Goal: Transaction & Acquisition: Purchase product/service

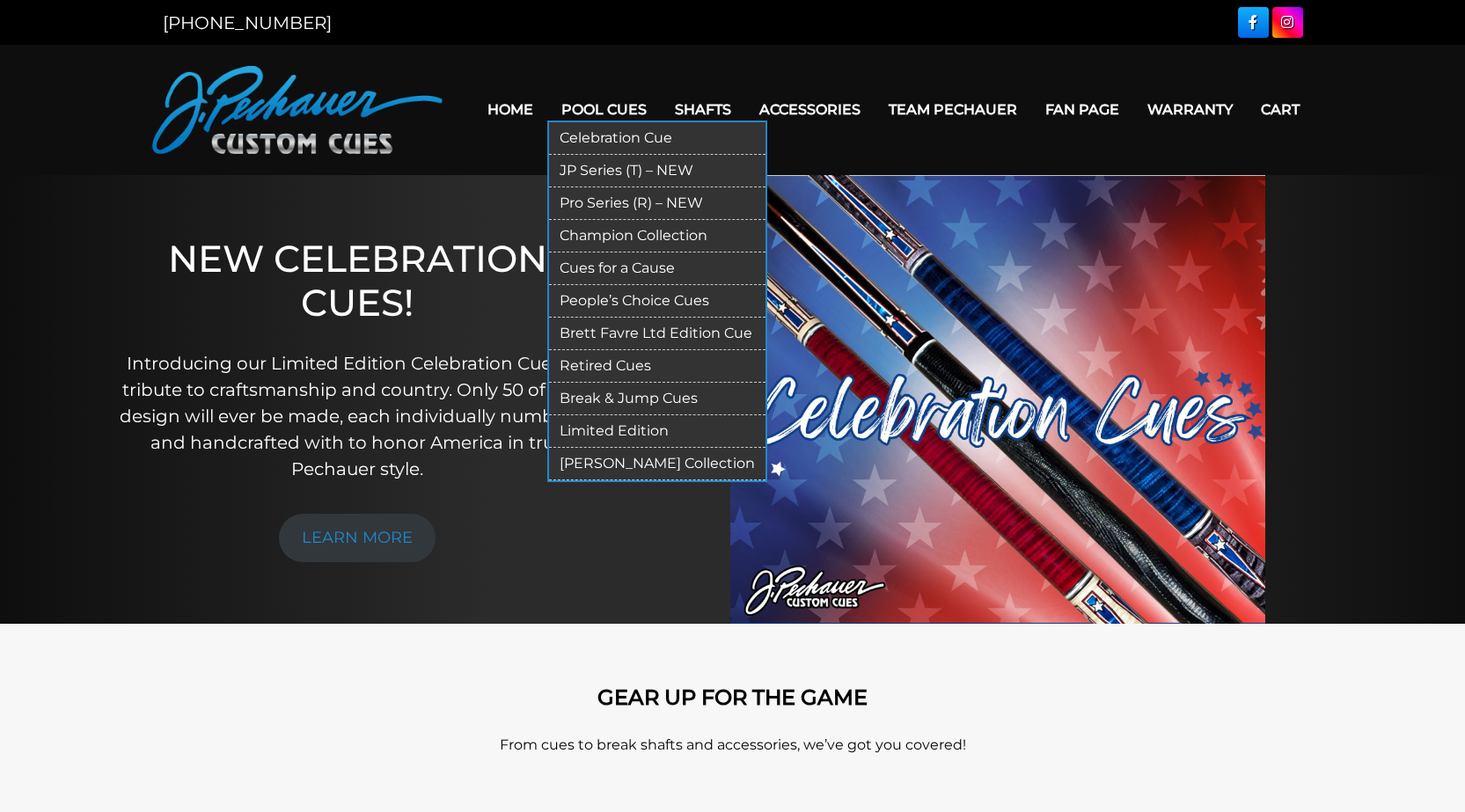
click at [626, 173] on link "JP Series (T) – NEW" at bounding box center [657, 171] width 216 height 33
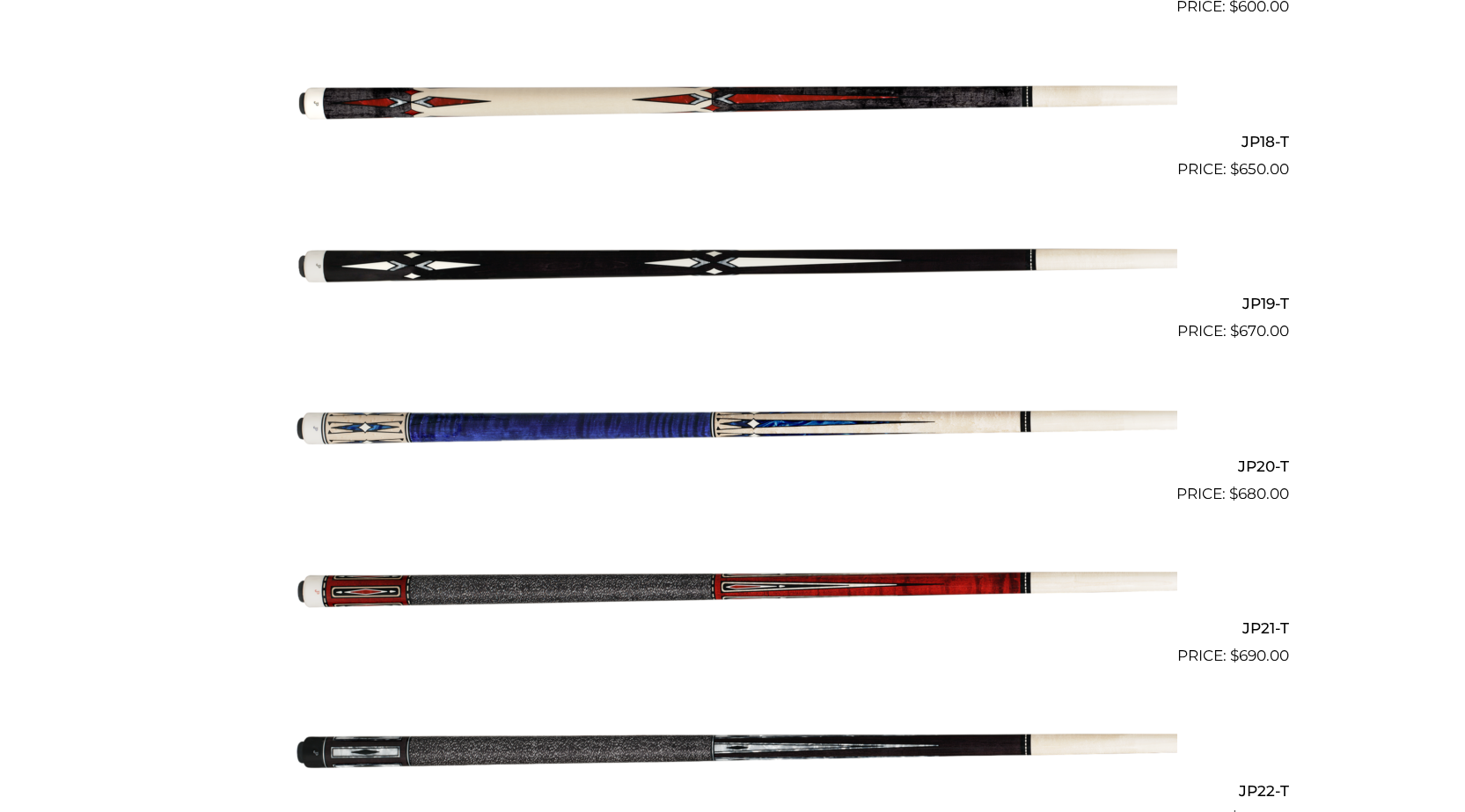
scroll to position [3308, 0]
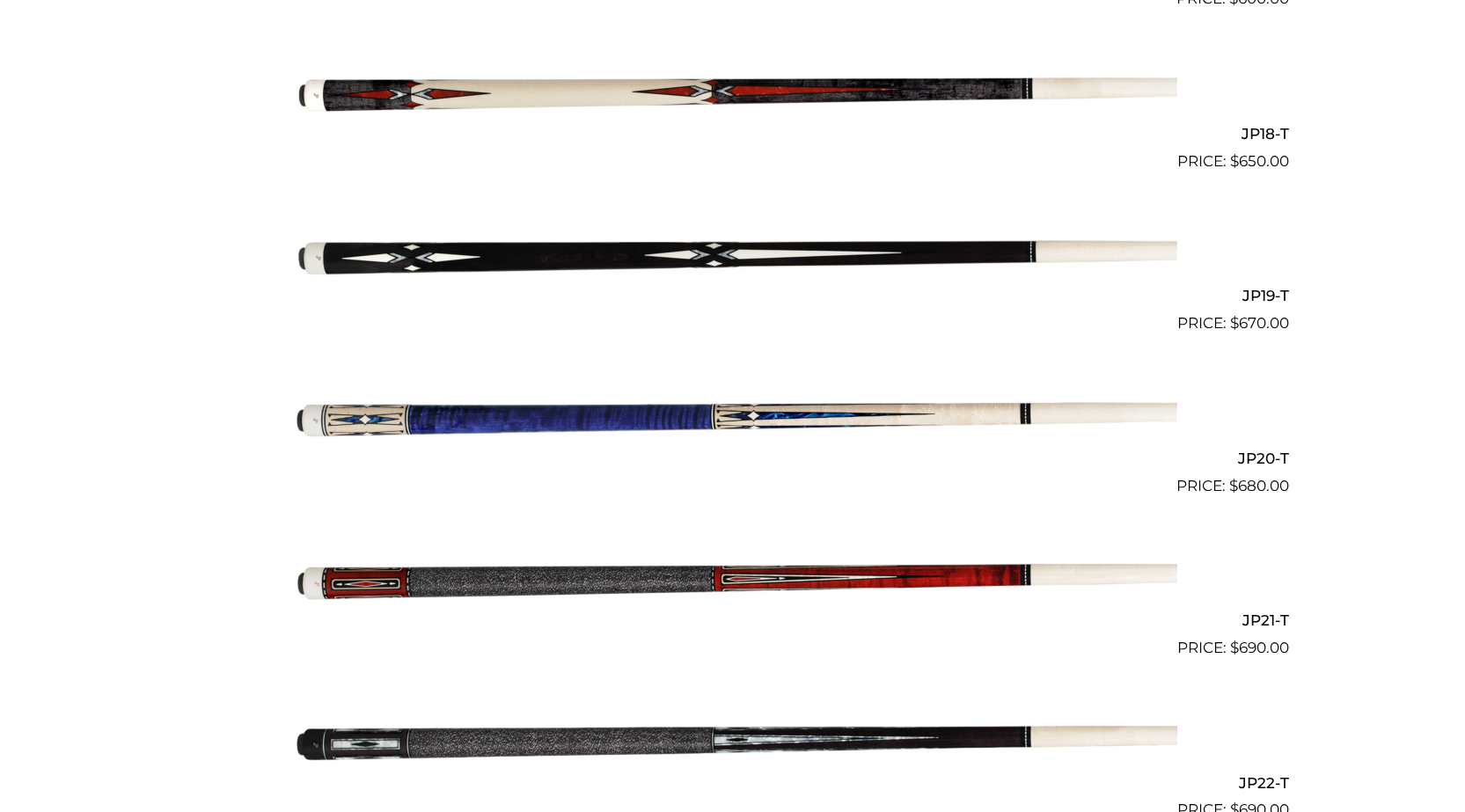
click at [525, 234] on img at bounding box center [732, 254] width 888 height 148
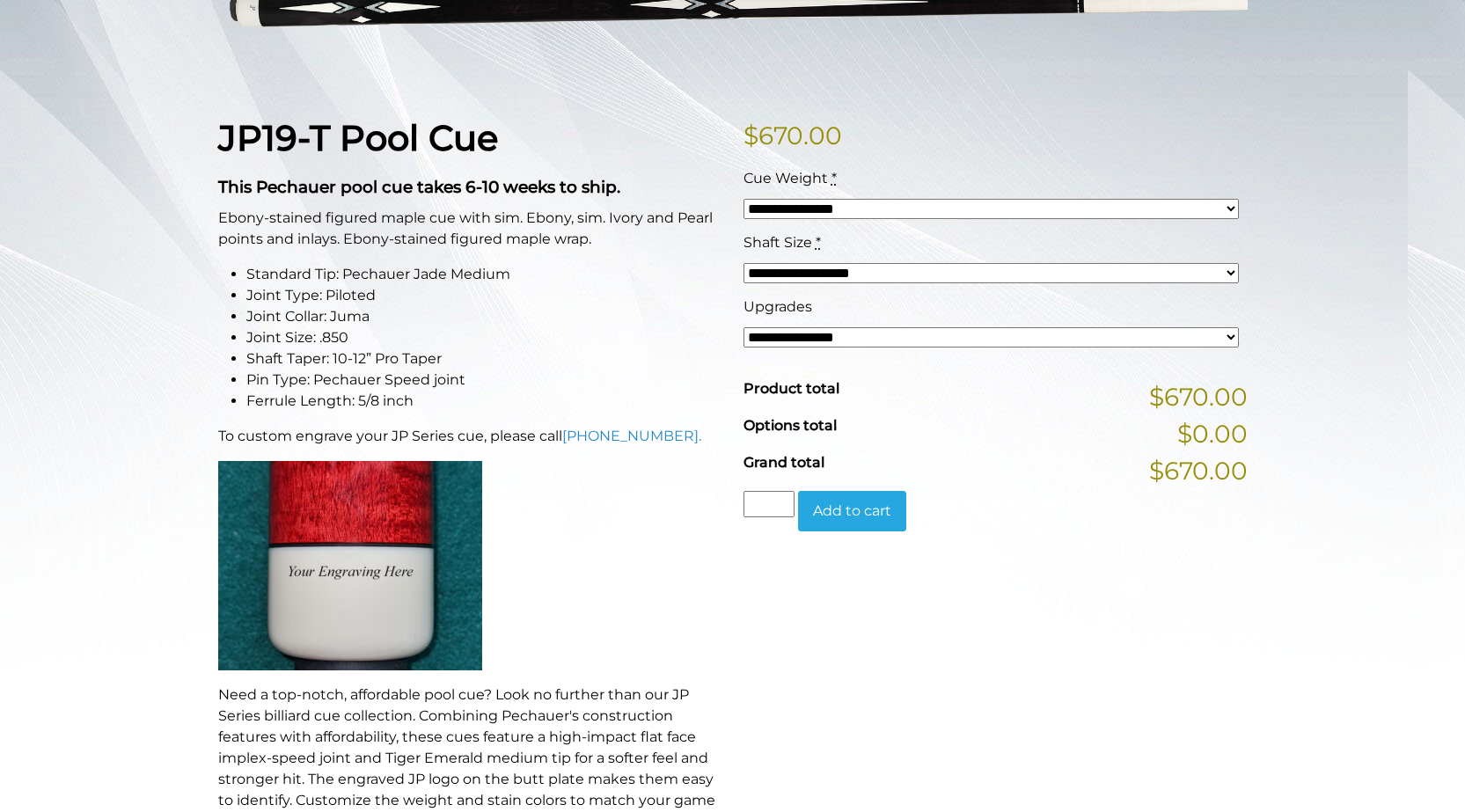
scroll to position [352, 0]
click at [821, 347] on div "**********" at bounding box center [991, 327] width 504 height 64
click at [822, 336] on select "**********" at bounding box center [991, 336] width 495 height 20
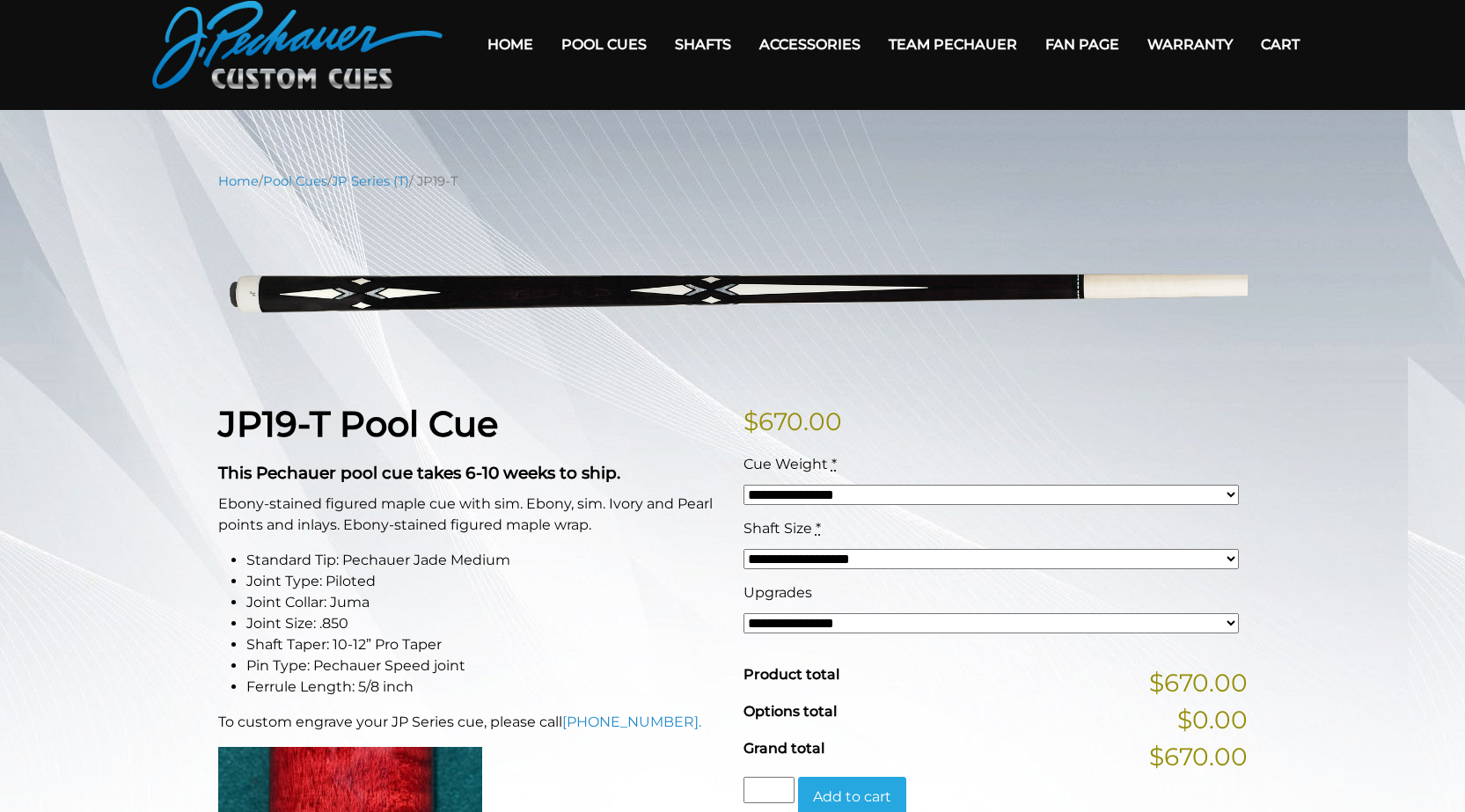
scroll to position [0, 0]
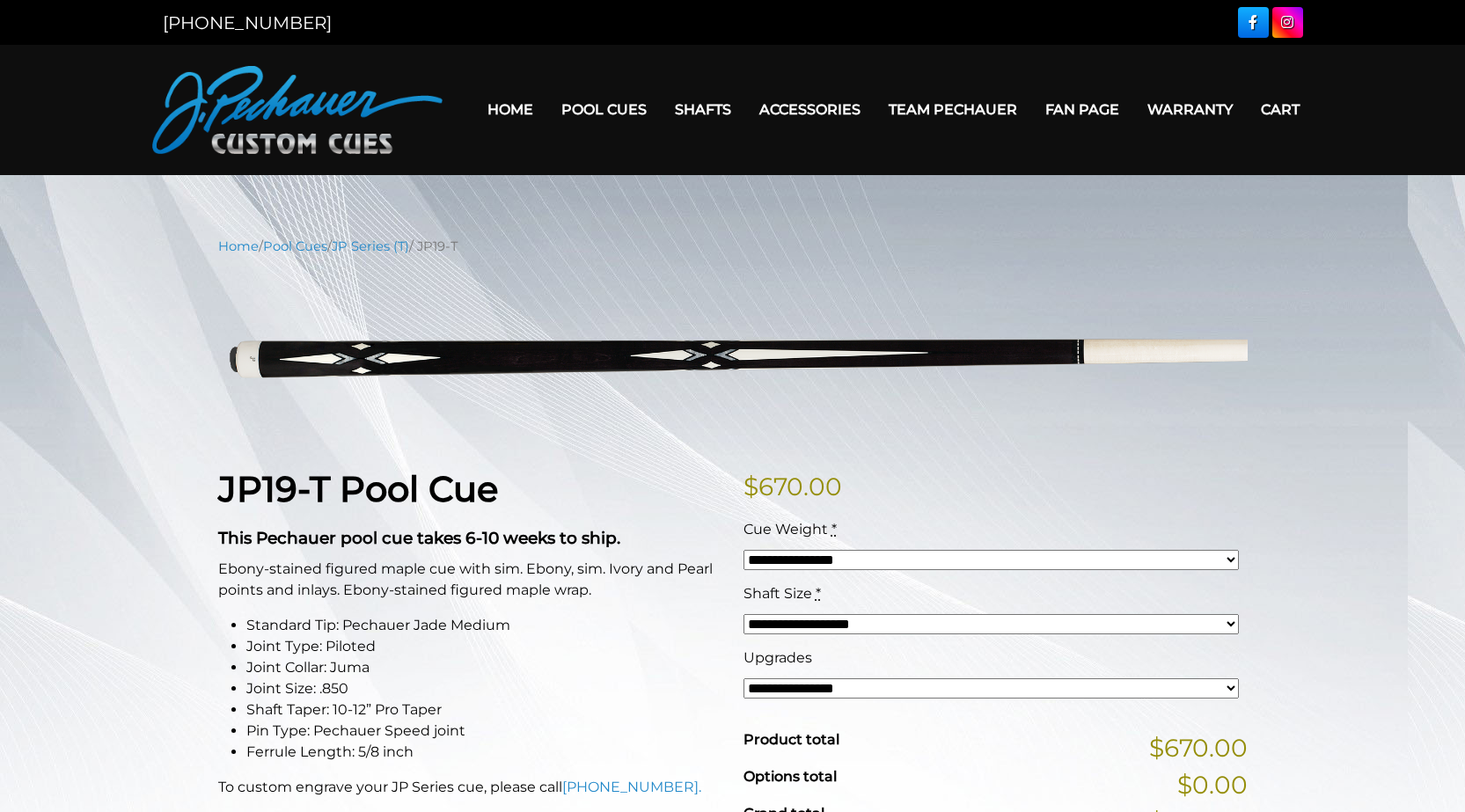
click at [991, 108] on link "Team Pechauer" at bounding box center [953, 109] width 157 height 45
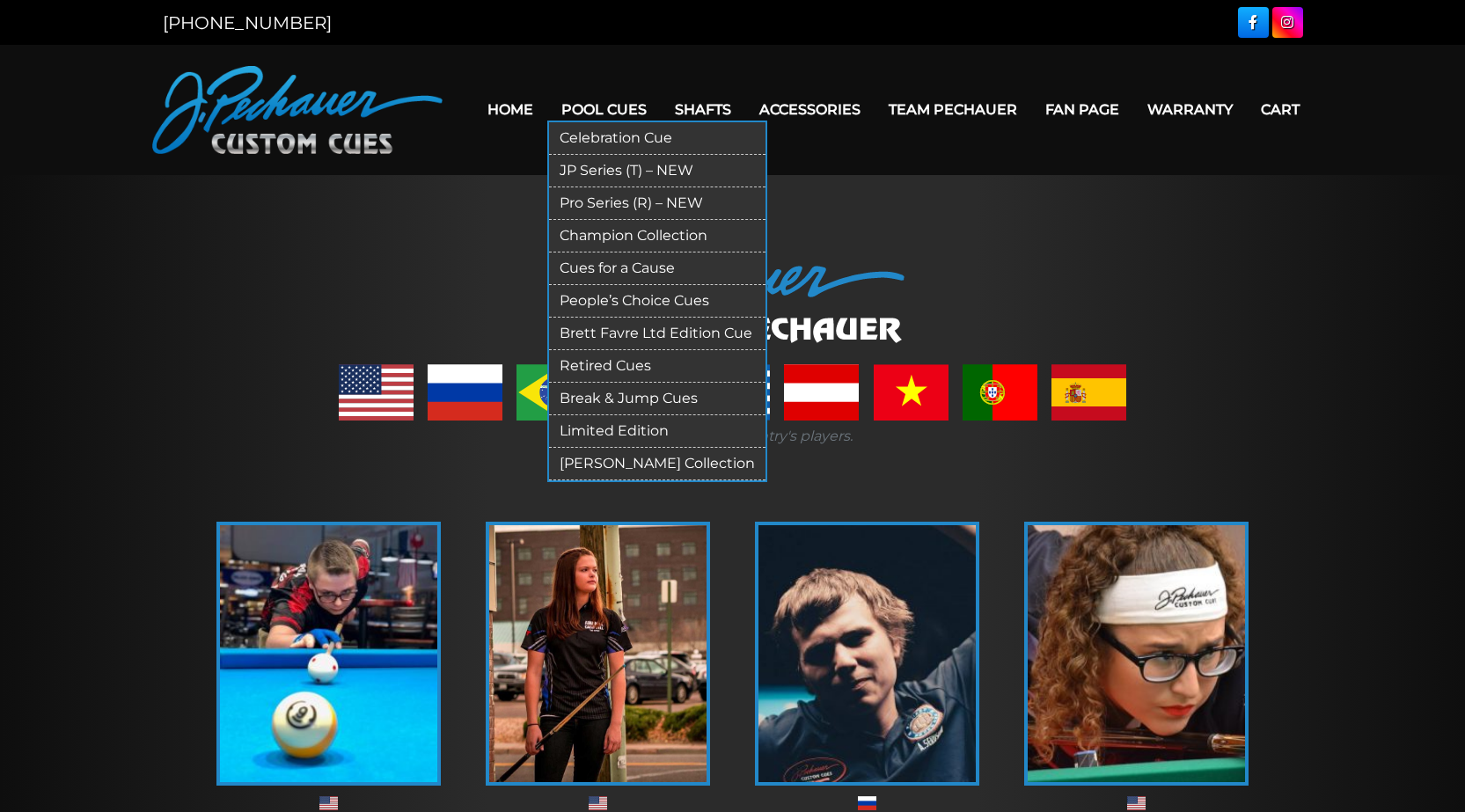
click at [622, 202] on link "Pro Series (R) – NEW" at bounding box center [657, 203] width 216 height 33
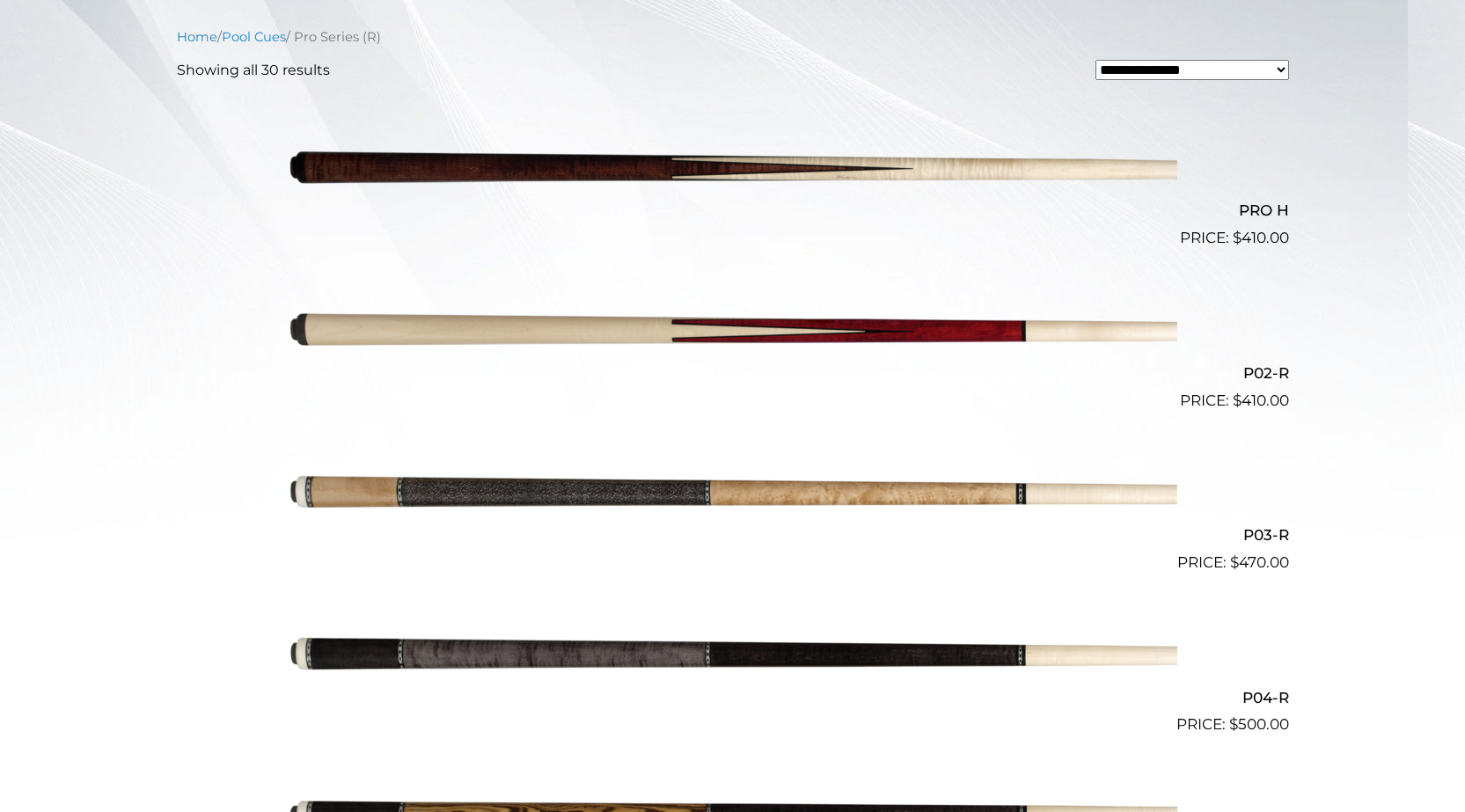
scroll to position [489, 0]
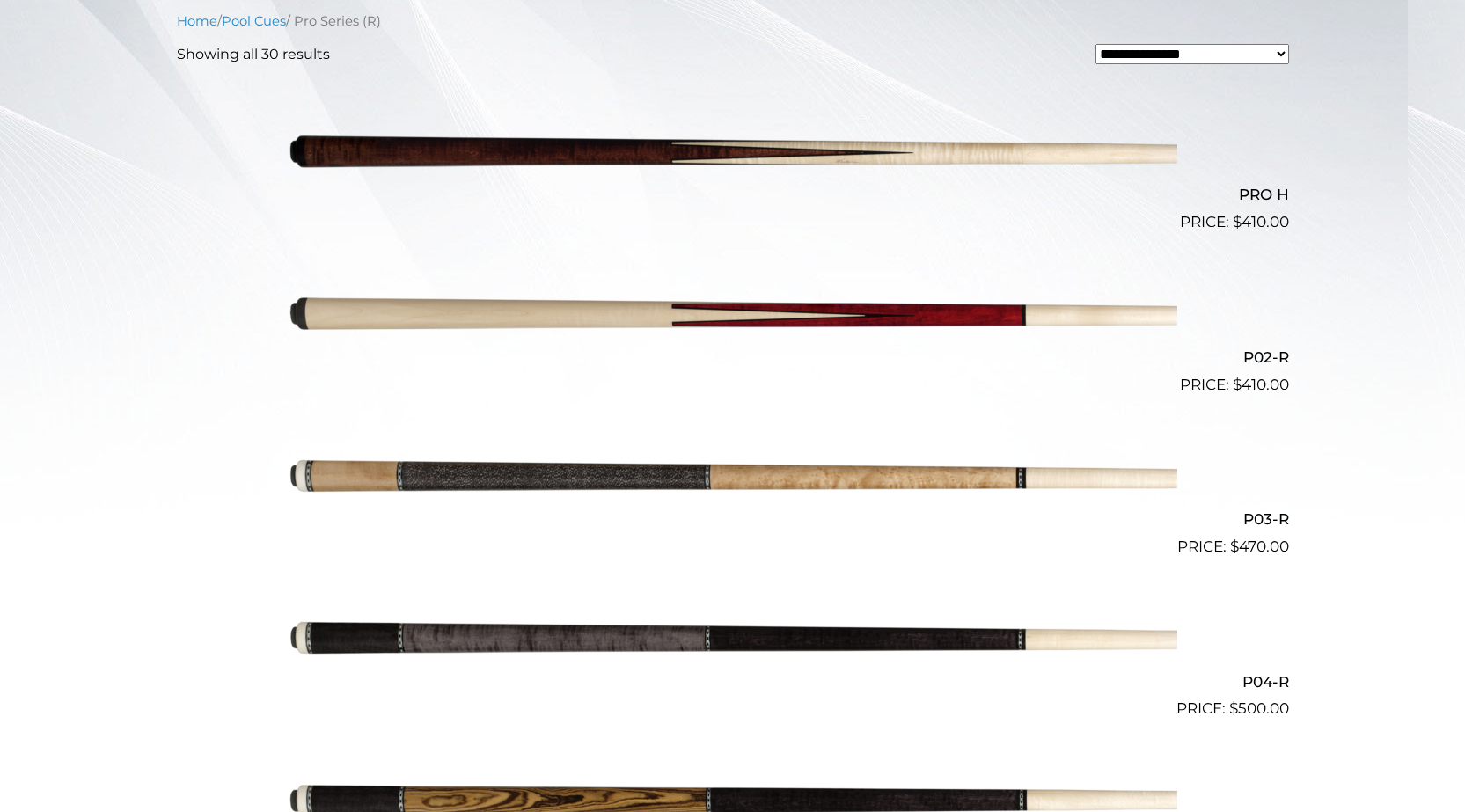
click at [762, 158] on img at bounding box center [732, 152] width 888 height 148
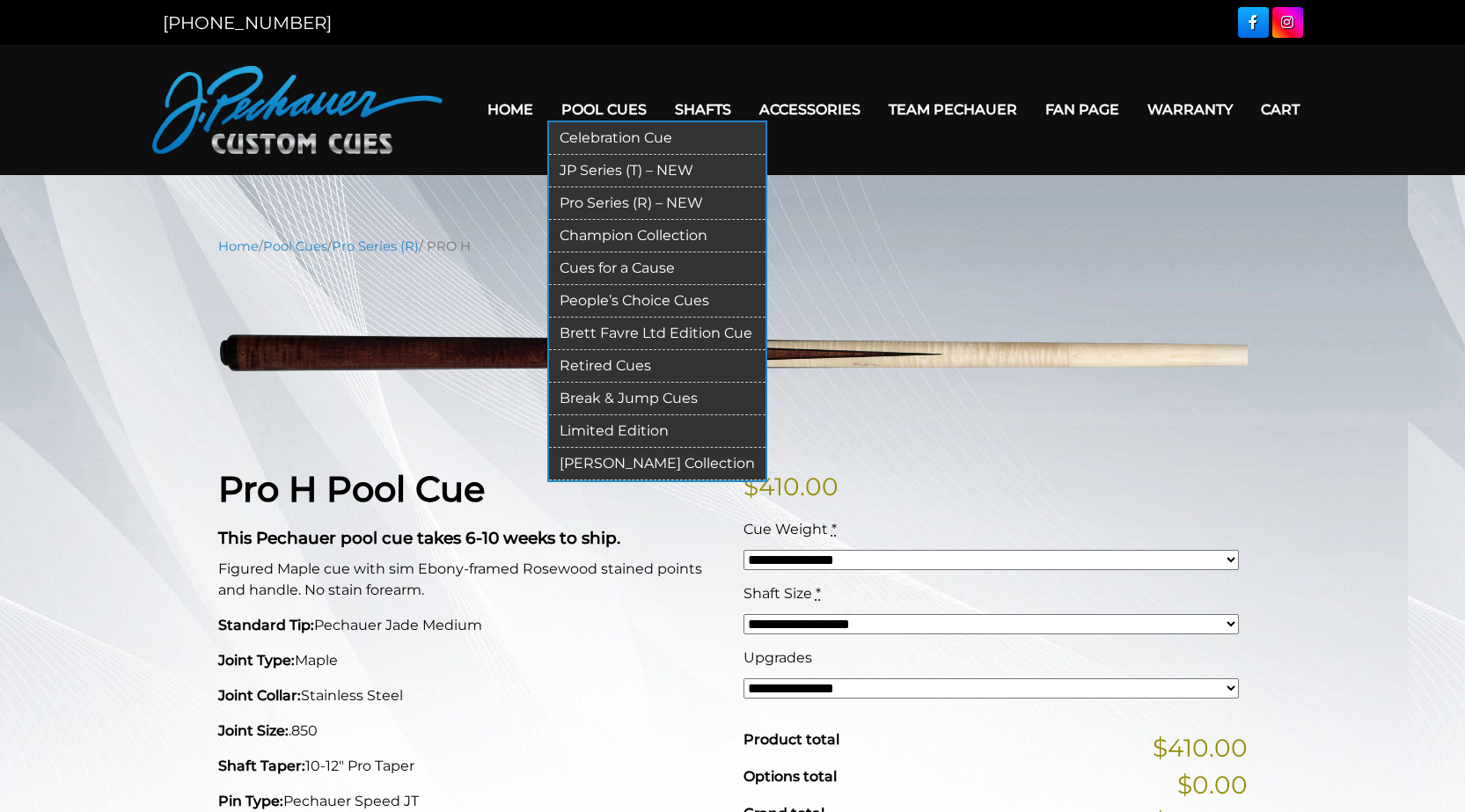
click at [637, 174] on link "JP Series (T) – NEW" at bounding box center [657, 171] width 216 height 33
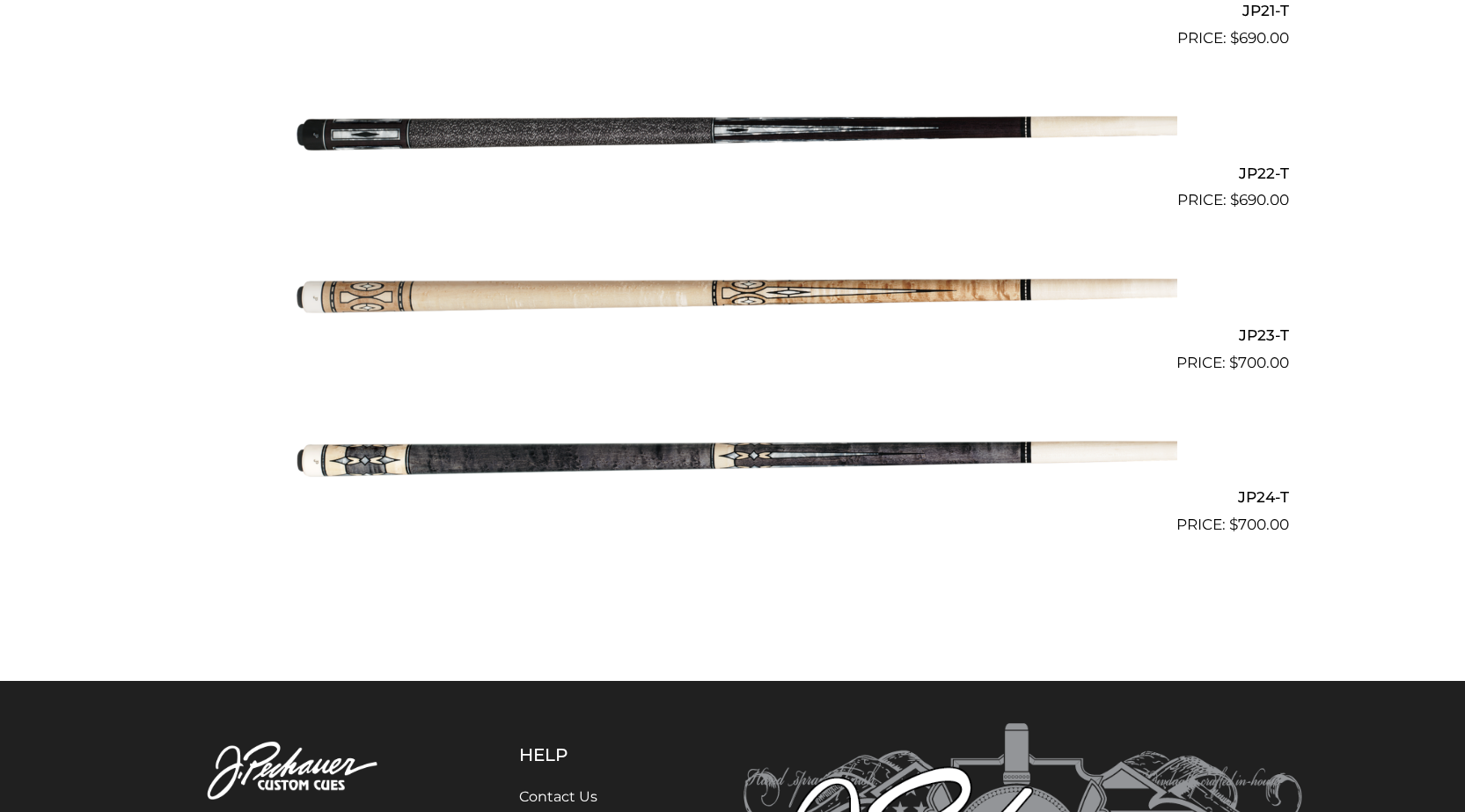
scroll to position [3923, 0]
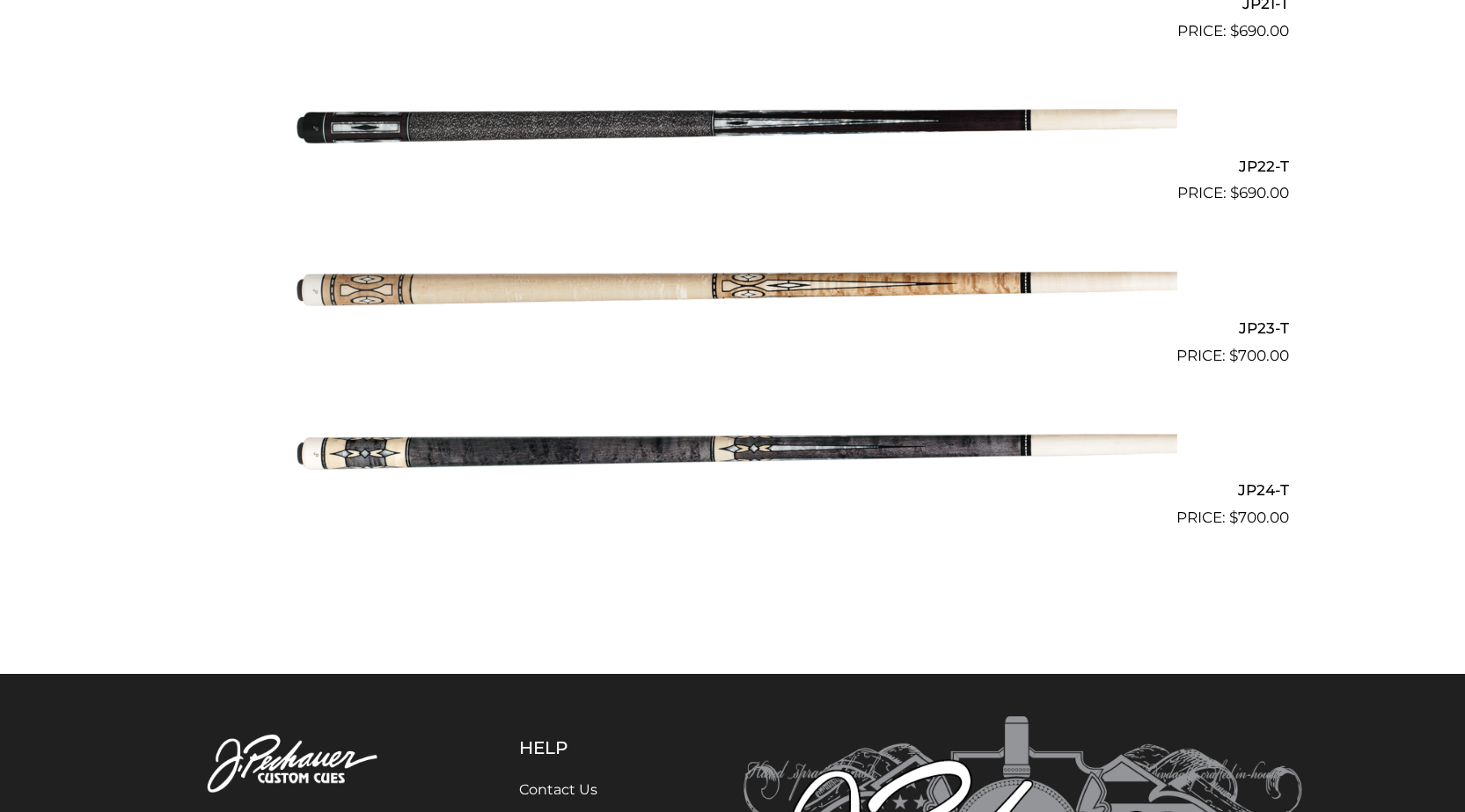
click at [789, 292] on img at bounding box center [732, 285] width 888 height 148
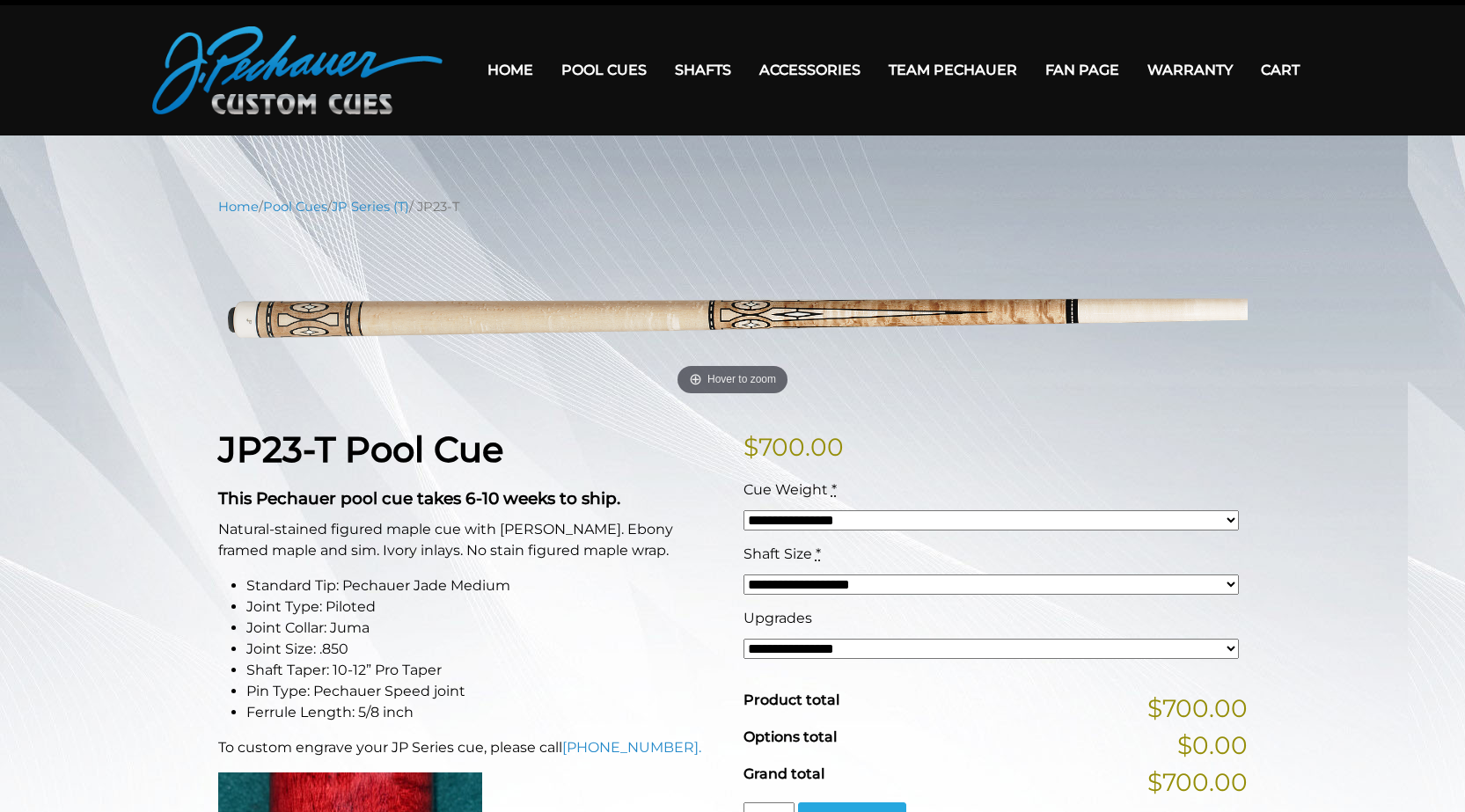
scroll to position [36, 0]
